Goal: Navigation & Orientation: Find specific page/section

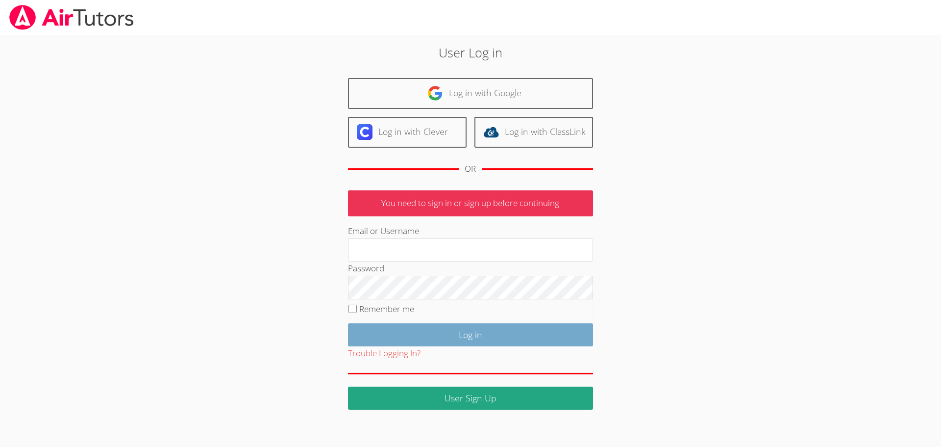
type input "jcarballo@bhusd.com"
click at [441, 335] on input "Log in" at bounding box center [470, 334] width 245 height 23
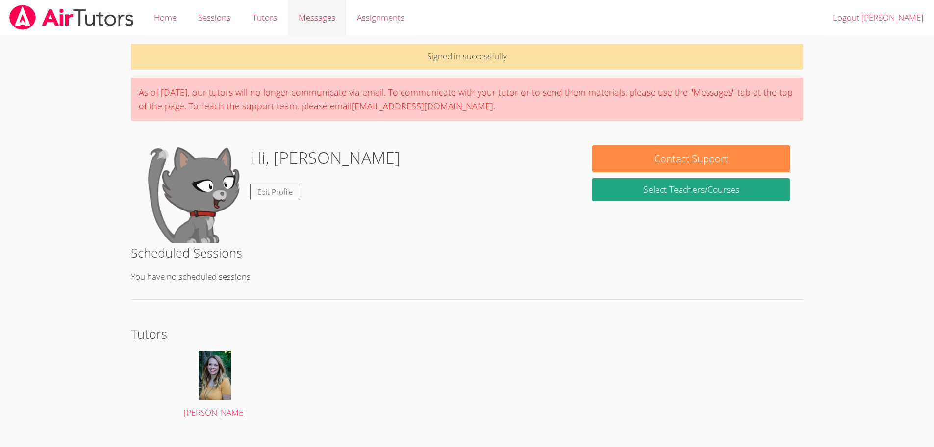
click at [337, 9] on link "Messages" at bounding box center [317, 18] width 58 height 36
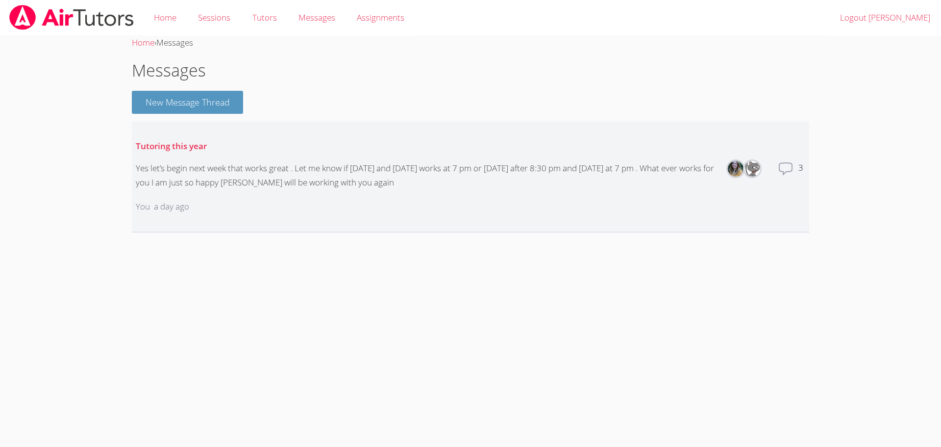
click at [779, 170] on icon at bounding box center [786, 169] width 16 height 16
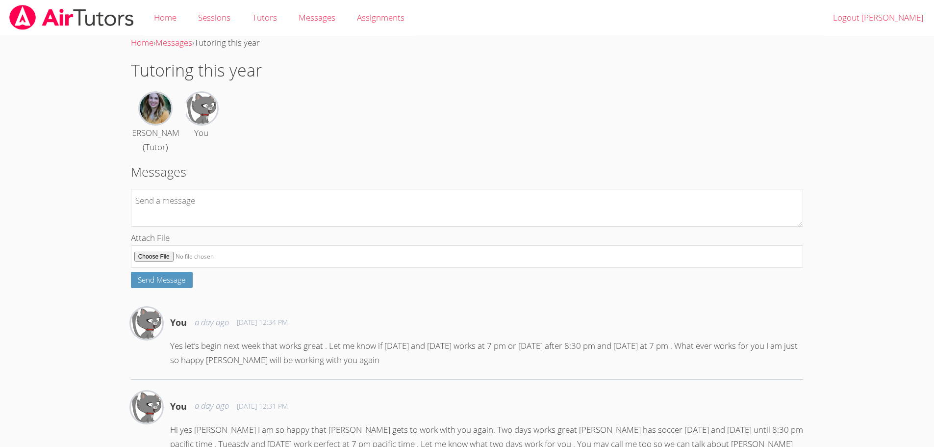
click at [69, 16] on img at bounding box center [71, 17] width 126 height 25
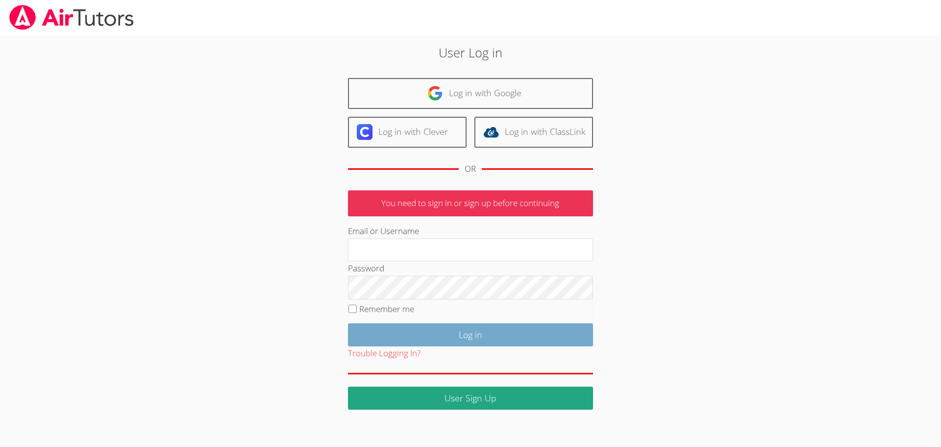
type input "jcarballo@bhusd.com"
click at [455, 336] on input "Log in" at bounding box center [470, 334] width 245 height 23
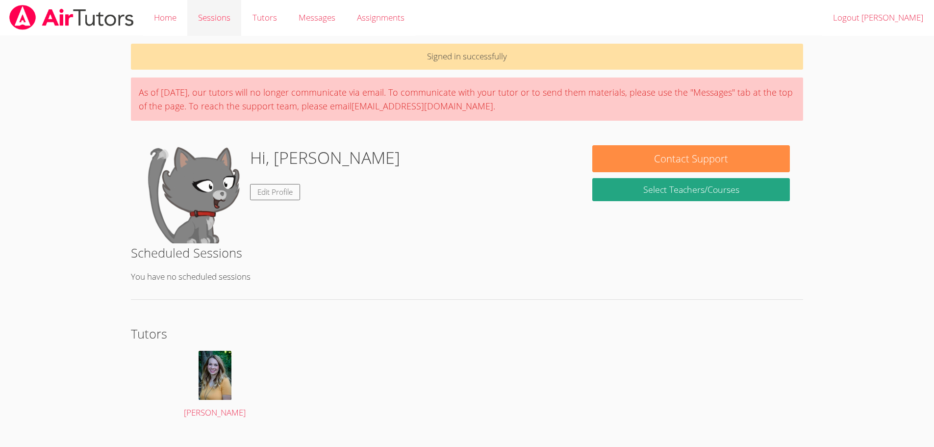
click at [194, 20] on link "Sessions" at bounding box center [214, 18] width 54 height 36
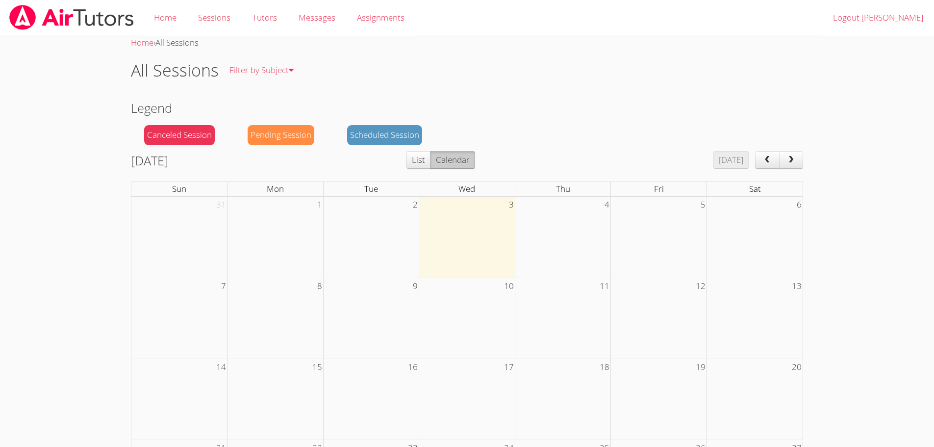
click at [98, 25] on img at bounding box center [71, 17] width 126 height 25
